Goal: Find specific page/section: Find specific page/section

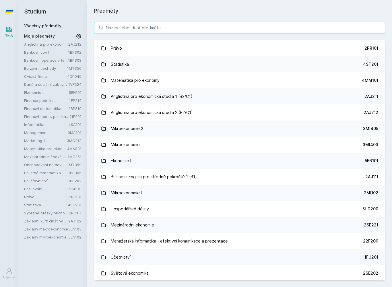
click at [250, 24] on input "search" at bounding box center [239, 27] width 291 height 11
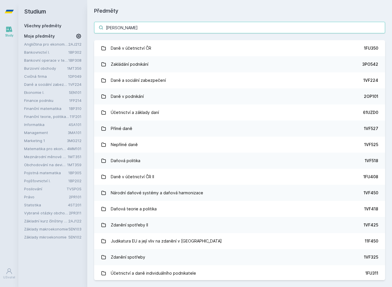
type input "Daně"
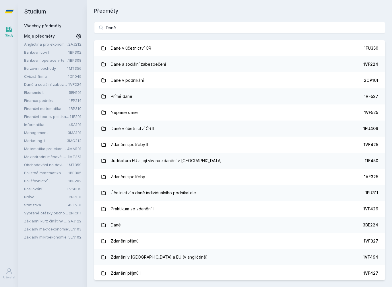
click at [264, 63] on link "Daně a sociální zabezpečení 1VF224" at bounding box center [239, 64] width 291 height 16
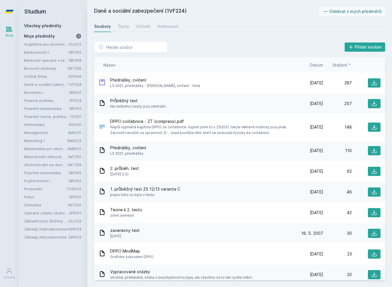
click at [316, 64] on span "Datum" at bounding box center [316, 65] width 13 height 6
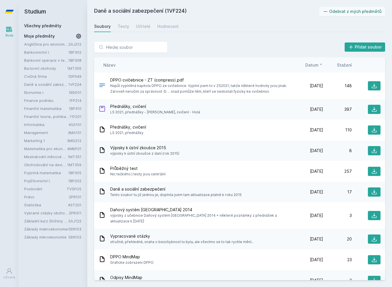
click at [375, 86] on icon at bounding box center [375, 86] width 6 height 6
click at [372, 111] on icon at bounding box center [374, 109] width 5 height 5
click at [374, 132] on icon at bounding box center [375, 130] width 6 height 6
click at [166, 24] on div "Hodnocení" at bounding box center [167, 27] width 21 height 6
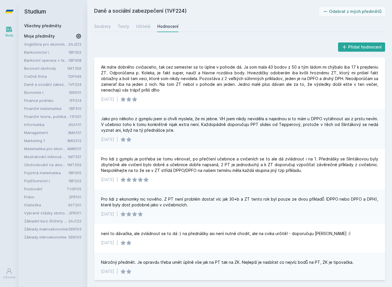
click at [147, 24] on div "Učitelé" at bounding box center [143, 27] width 14 height 6
